Goal: Find specific page/section: Find specific page/section

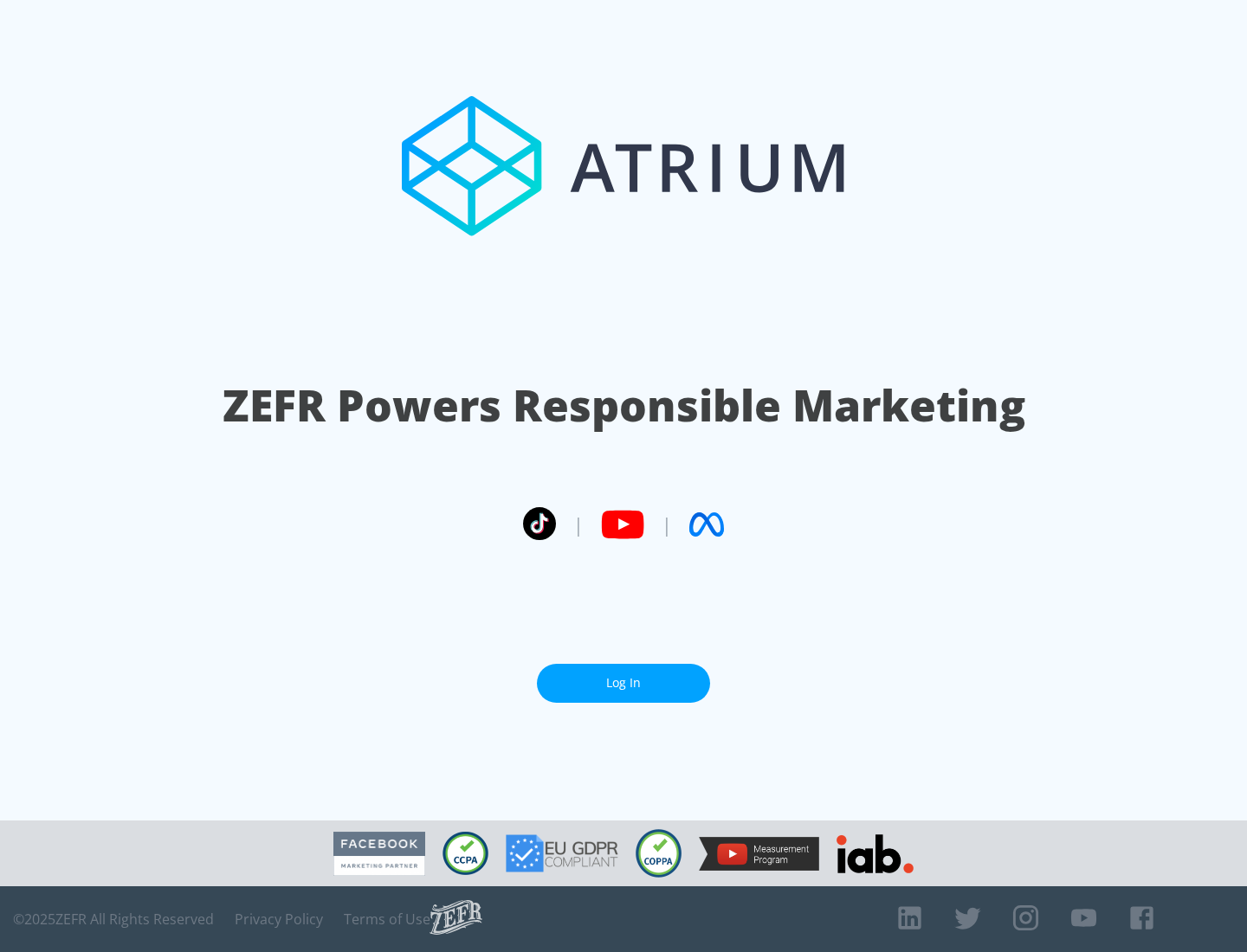
click at [624, 676] on link "Log In" at bounding box center [624, 684] width 173 height 39
